Goal: Find specific page/section: Find specific page/section

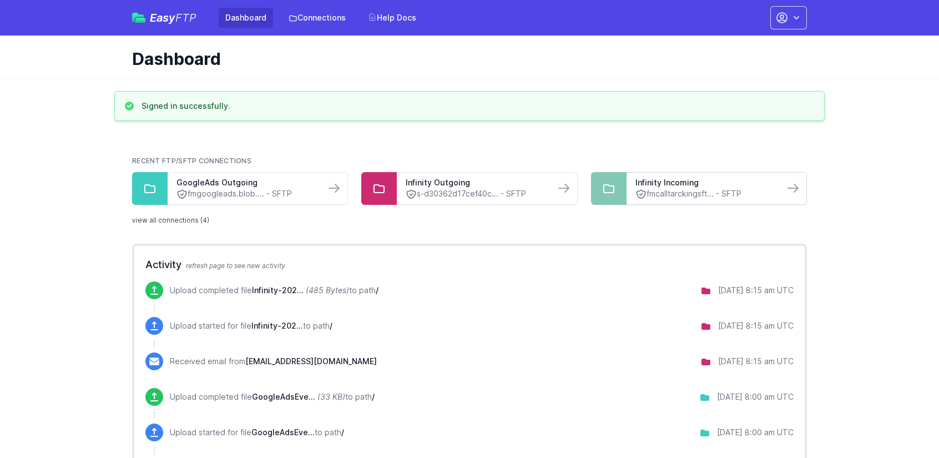
click at [673, 190] on link "fmcalltarckingsft... - SFTP" at bounding box center [705, 194] width 140 height 12
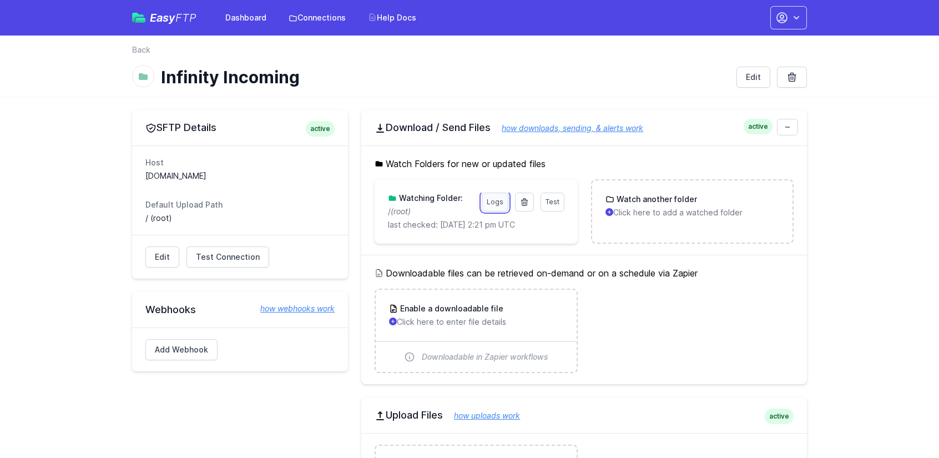
click at [494, 199] on link "Logs" at bounding box center [494, 201] width 27 height 19
